Goal: Information Seeking & Learning: Learn about a topic

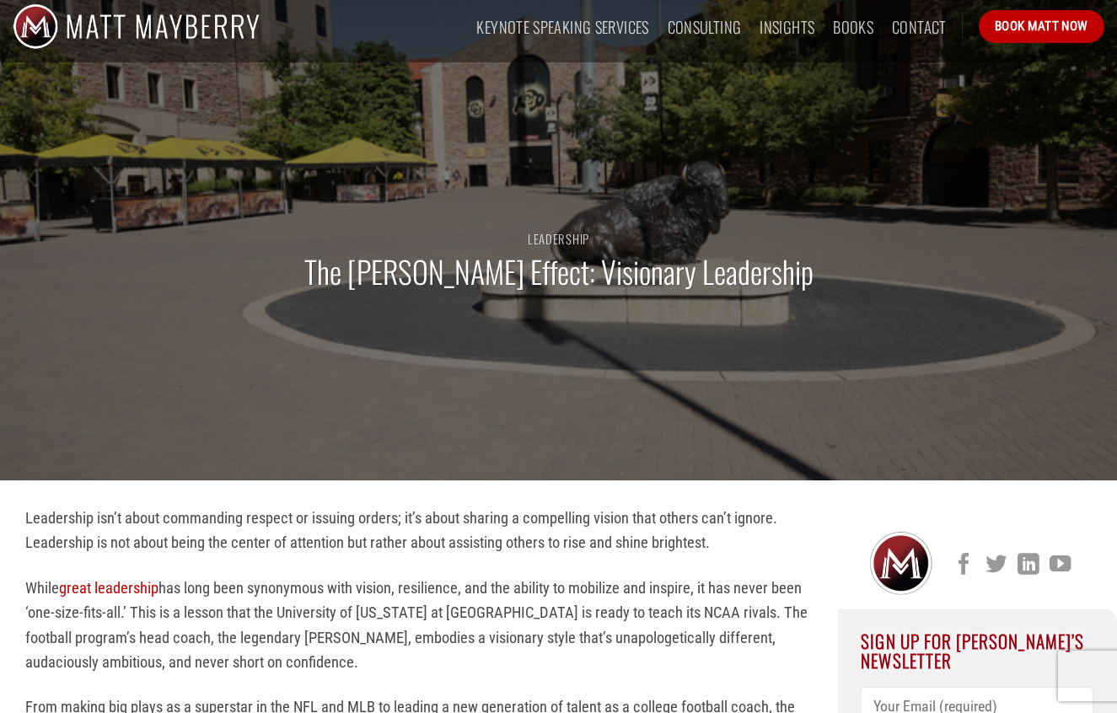
scroll to position [32, 0]
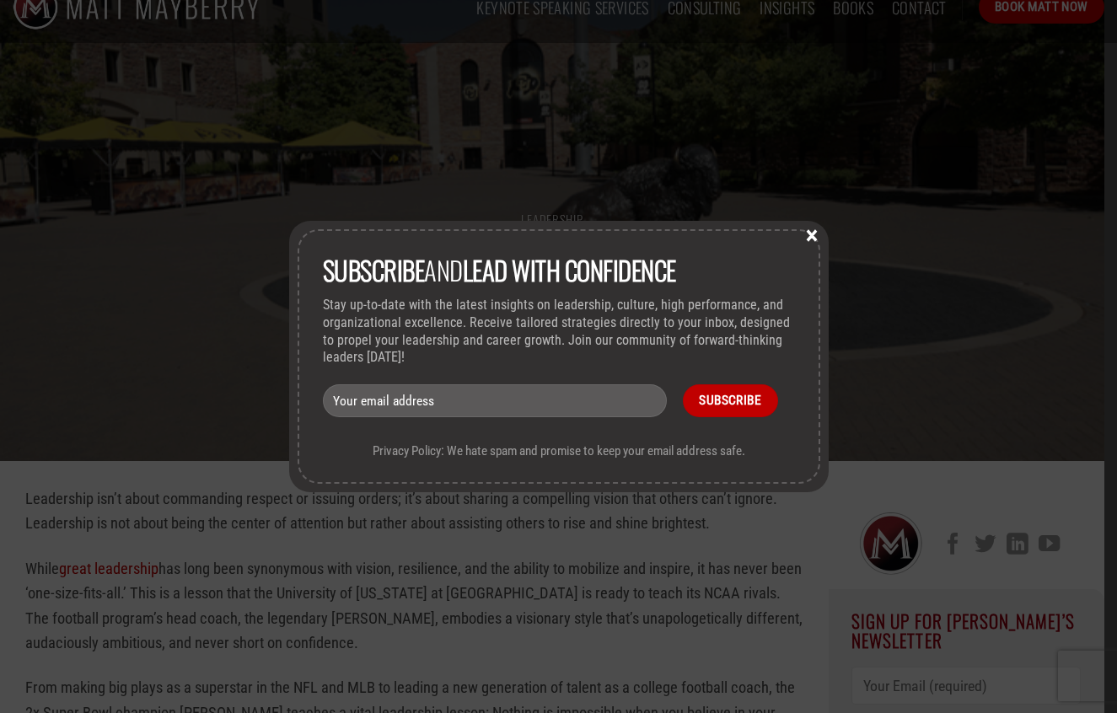
click at [806, 236] on button "×" at bounding box center [811, 234] width 25 height 15
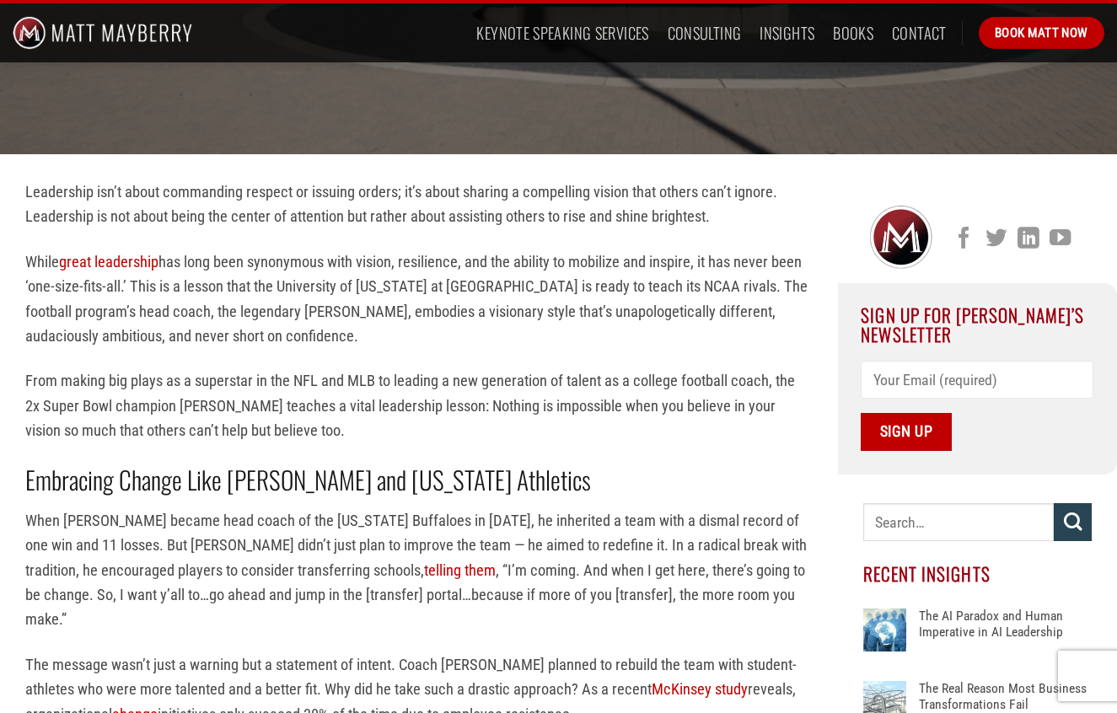
scroll to position [343, 0]
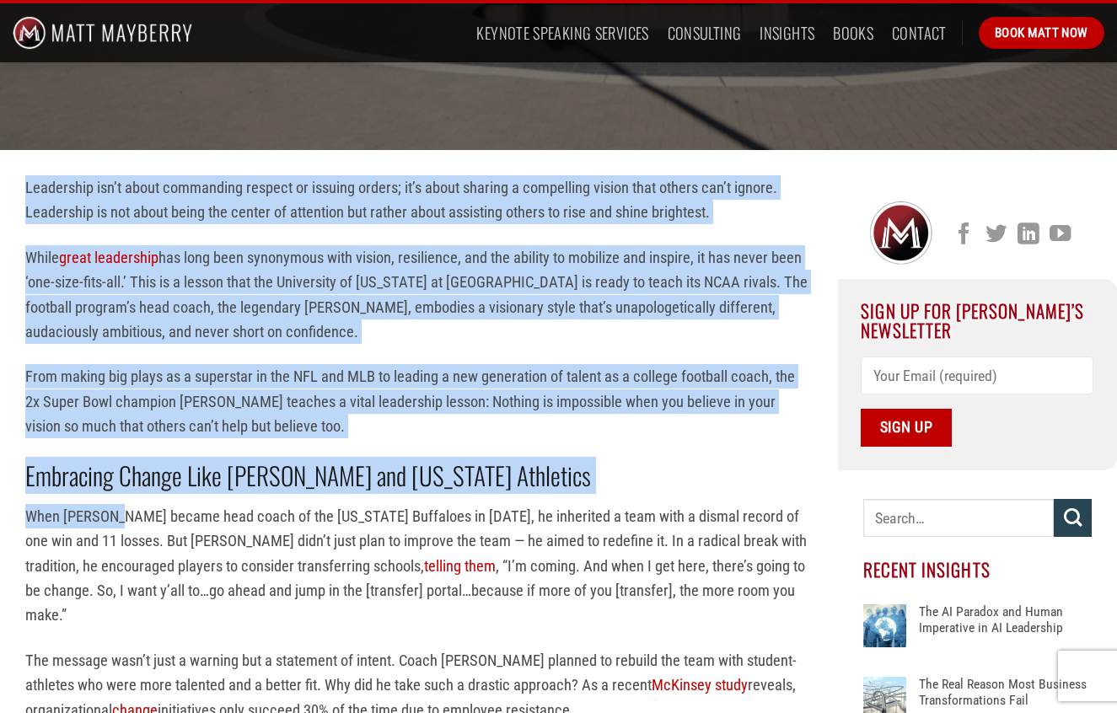
drag, startPoint x: 26, startPoint y: 188, endPoint x: 131, endPoint y: 533, distance: 360.2
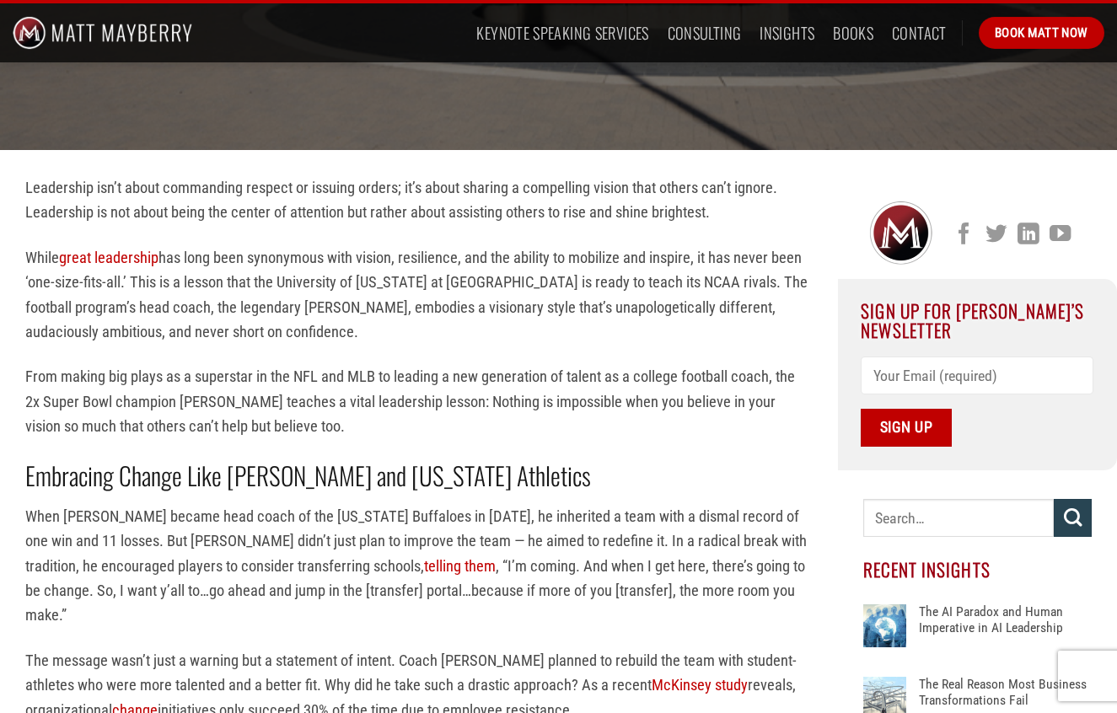
click at [196, 598] on p "When [PERSON_NAME] became head coach of the [US_STATE] Buffaloes in [DATE], he …" at bounding box center [418, 566] width 787 height 124
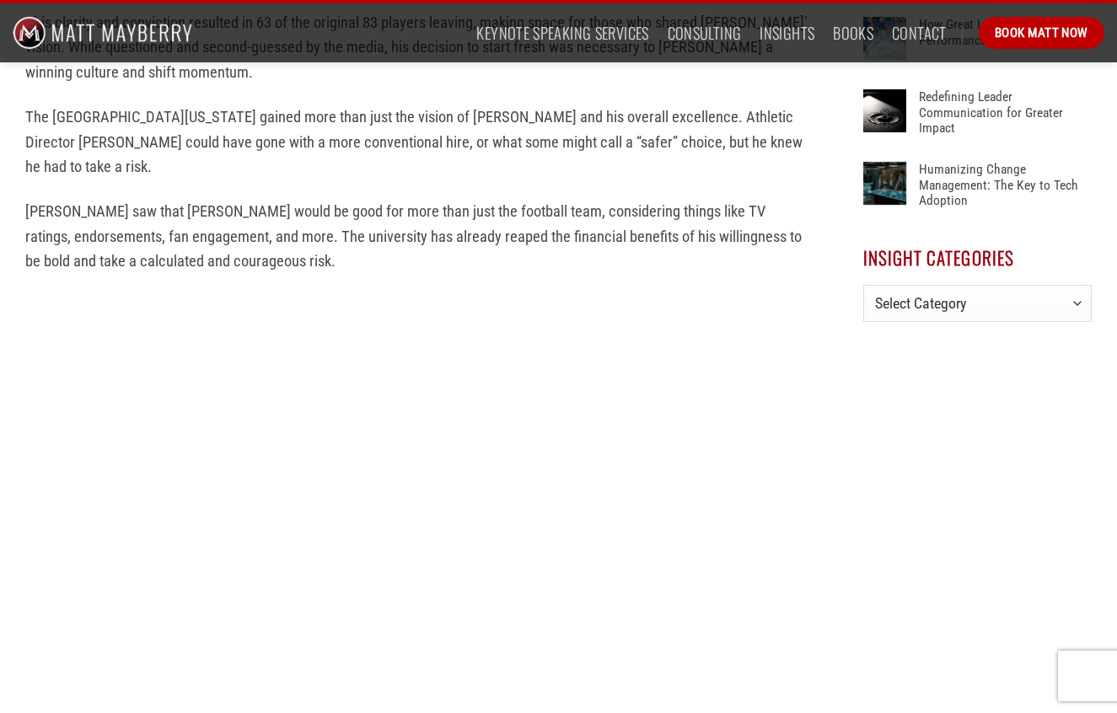
scroll to position [0, 0]
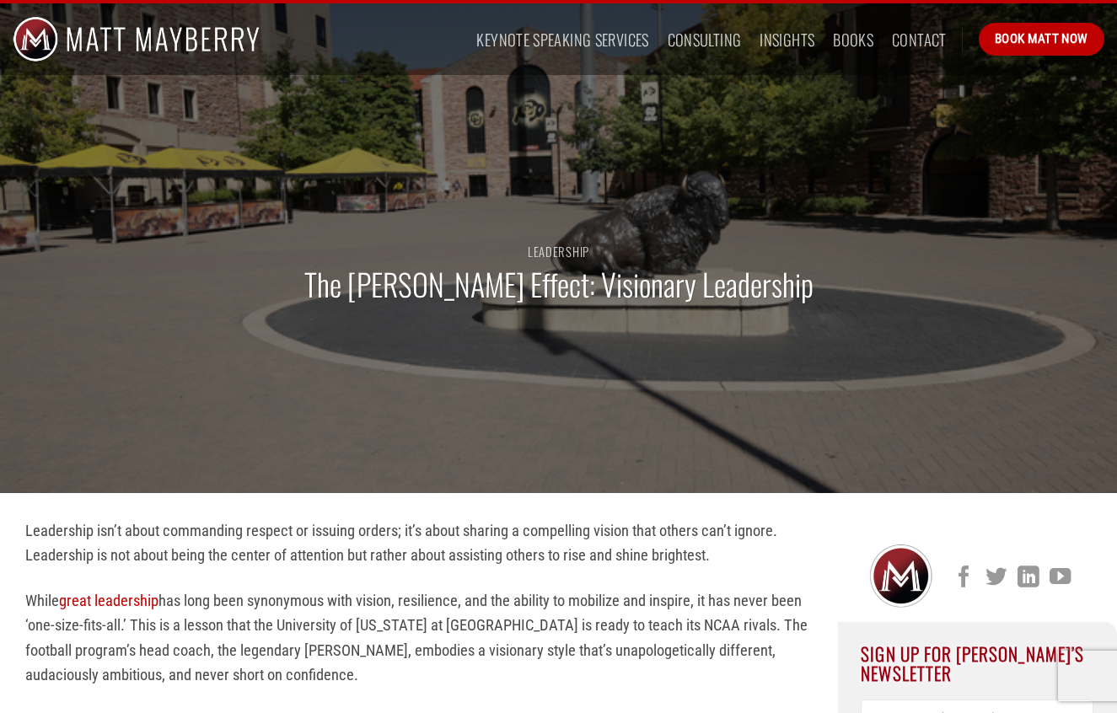
click at [648, 554] on p "Leadership isn’t about commanding respect or issuing orders; it’s about sharing…" at bounding box center [418, 543] width 787 height 50
click at [510, 289] on h1 "The [PERSON_NAME] Effect: Visionary Leadership" at bounding box center [558, 285] width 509 height 40
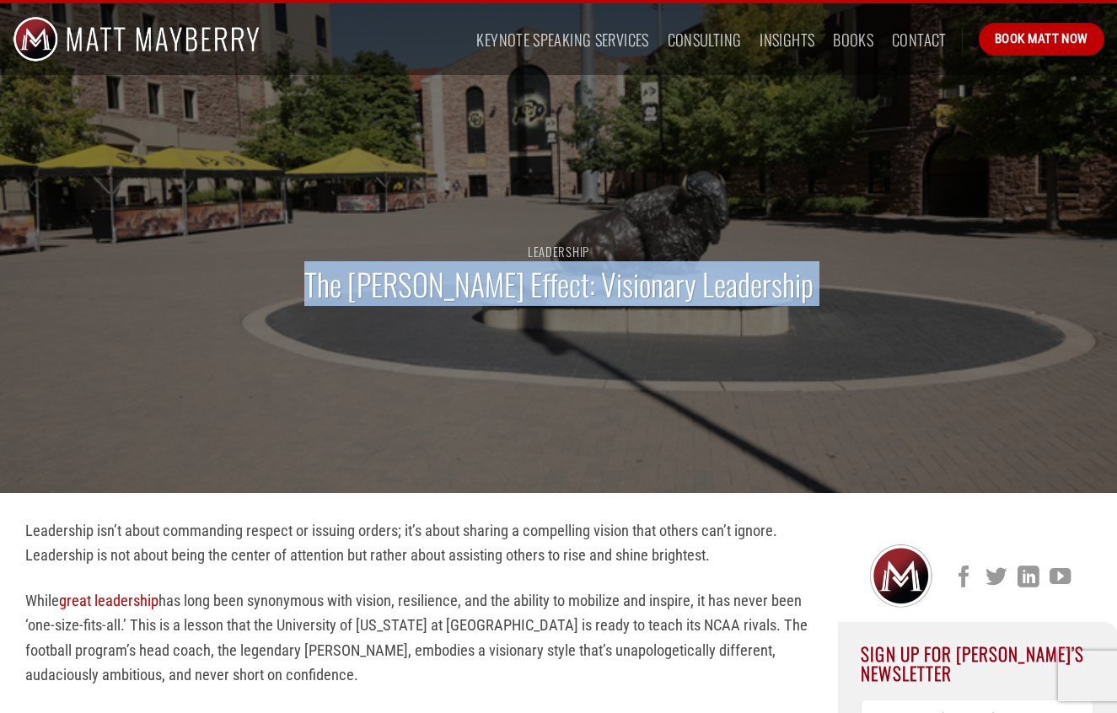
click at [510, 289] on h1 "The [PERSON_NAME] Effect: Visionary Leadership" at bounding box center [558, 285] width 509 height 40
copy div "The [PERSON_NAME] Effect: Visionary Leadership"
